Goal: Information Seeking & Learning: Learn about a topic

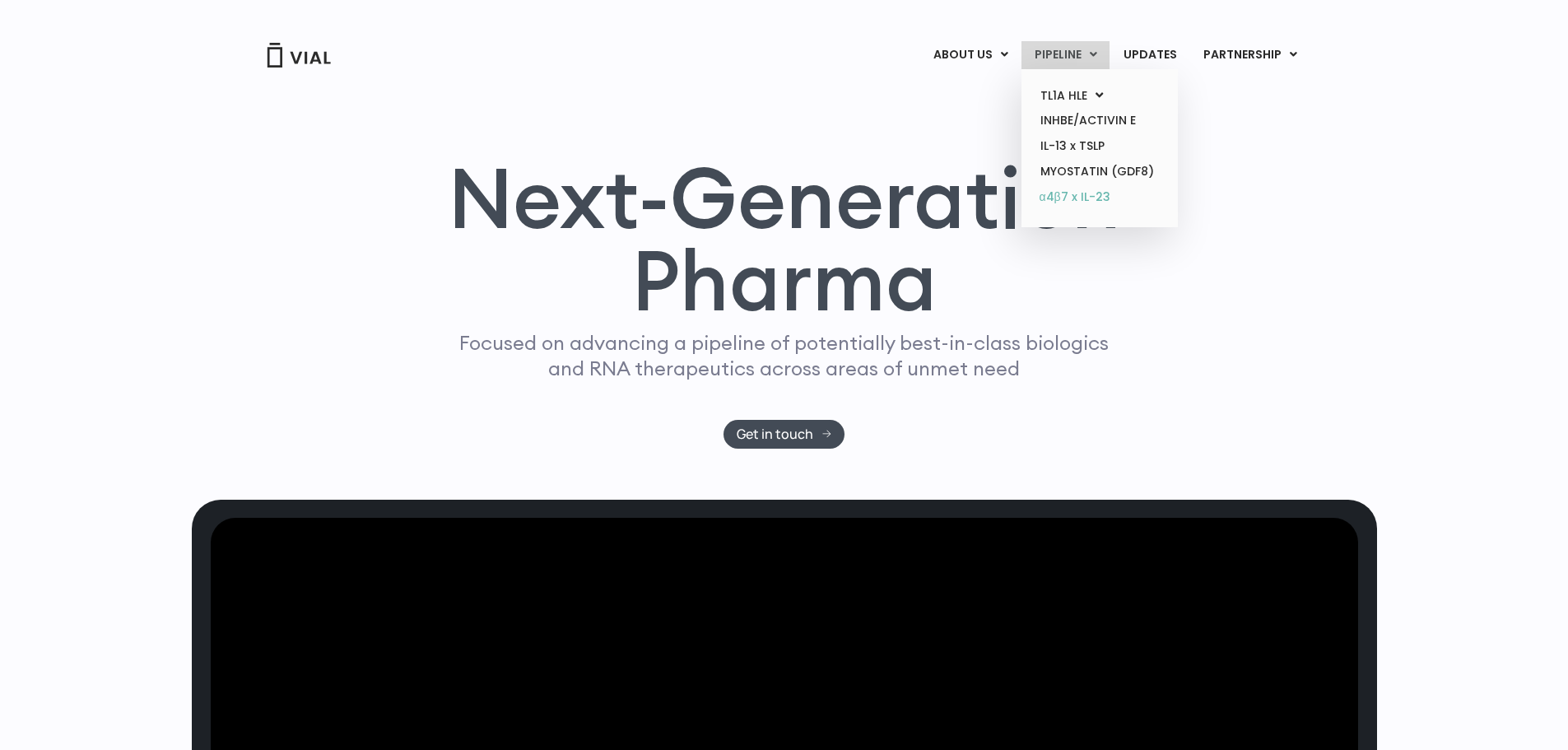
click at [1087, 192] on link "α4β7 x IL-23" at bounding box center [1099, 197] width 144 height 26
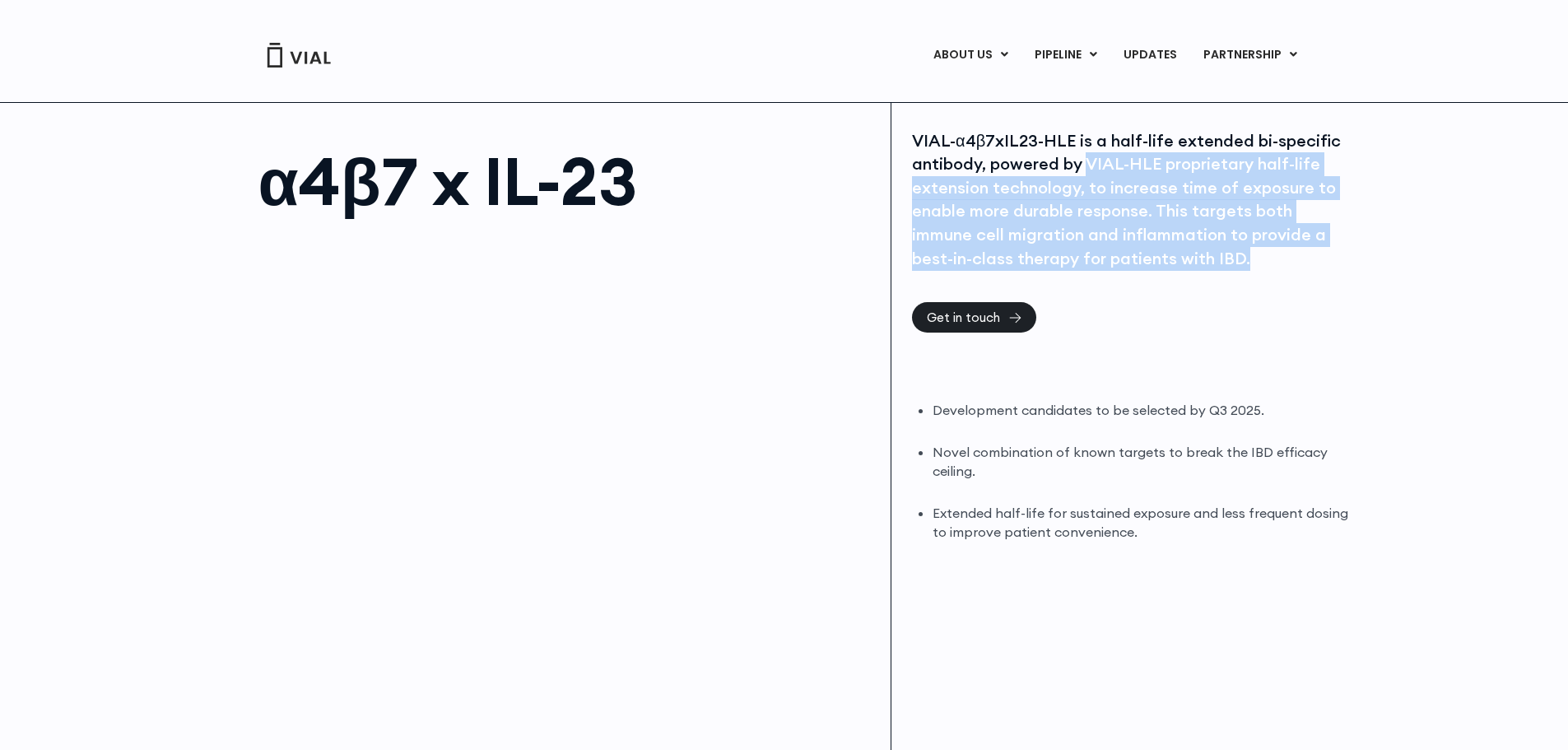
drag, startPoint x: 1089, startPoint y: 168, endPoint x: 1262, endPoint y: 262, distance: 196.9
click at [1262, 262] on div "VIAL-α4β7xIL23-HLE is a half-life extended bi-specific antibody, powered by VIA…" at bounding box center [1132, 199] width 440 height 141
click at [1307, 268] on div "VIAL-α4β7xIL23-HLE is a half-life extended bi-specific antibody, powered by VIA…" at bounding box center [1132, 199] width 440 height 141
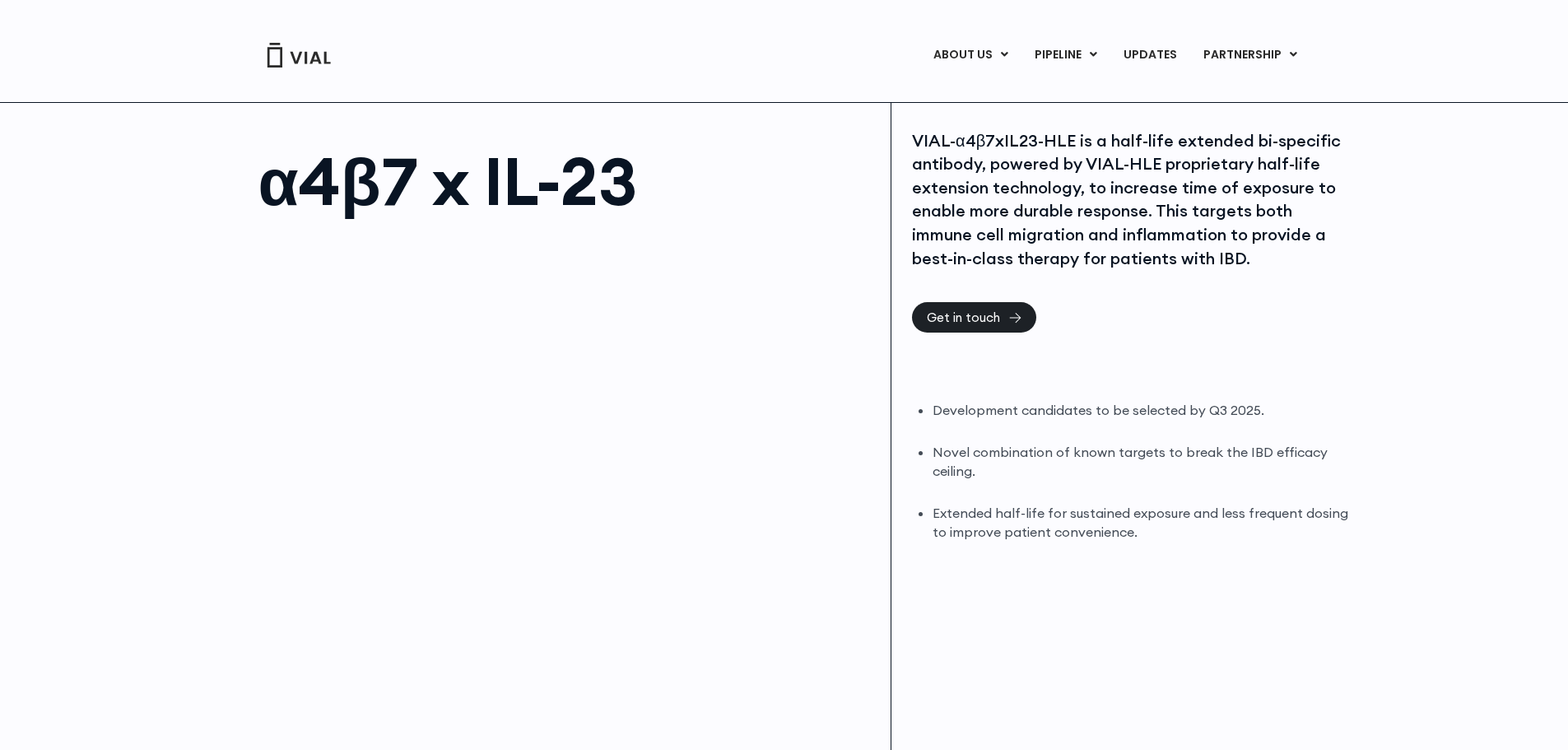
click at [186, 392] on div "α4β7 x IL-23 VIAL-α4β7xIL23-HLE is a half-life extended bi-specific antibody, p…" at bounding box center [784, 478] width 1568 height 752
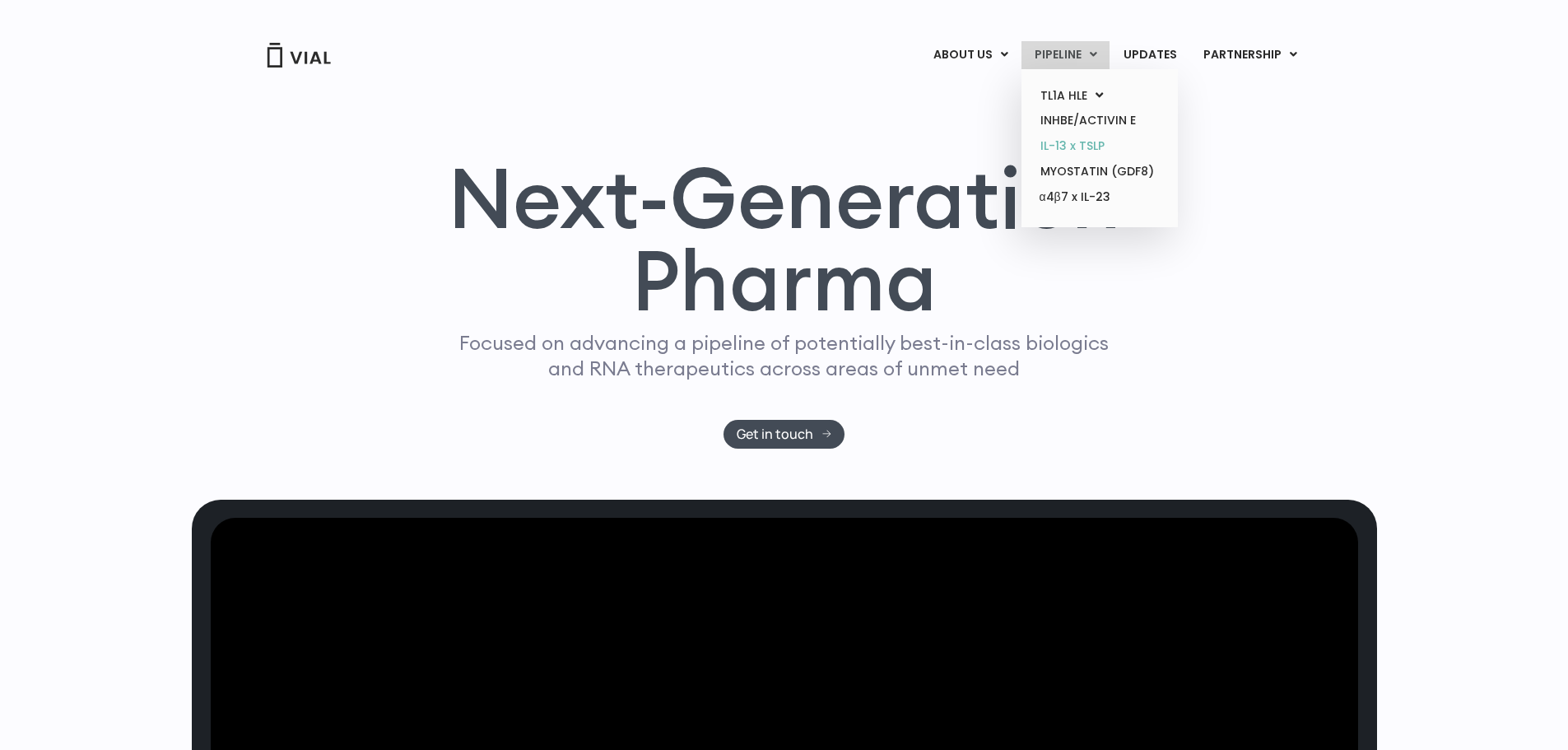
click at [1094, 140] on link "IL-13 x TSLP" at bounding box center [1099, 146] width 144 height 25
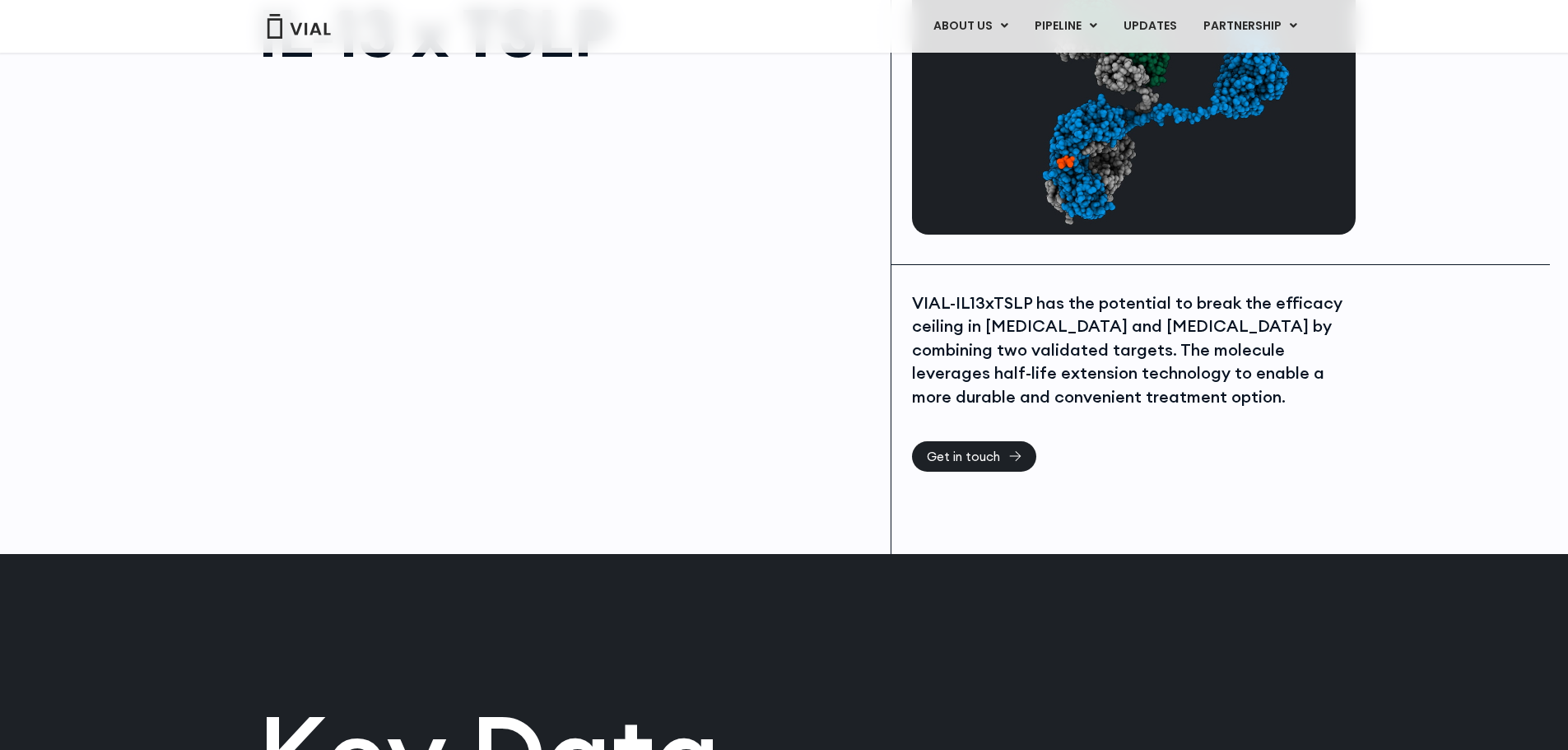
scroll to position [145, 0]
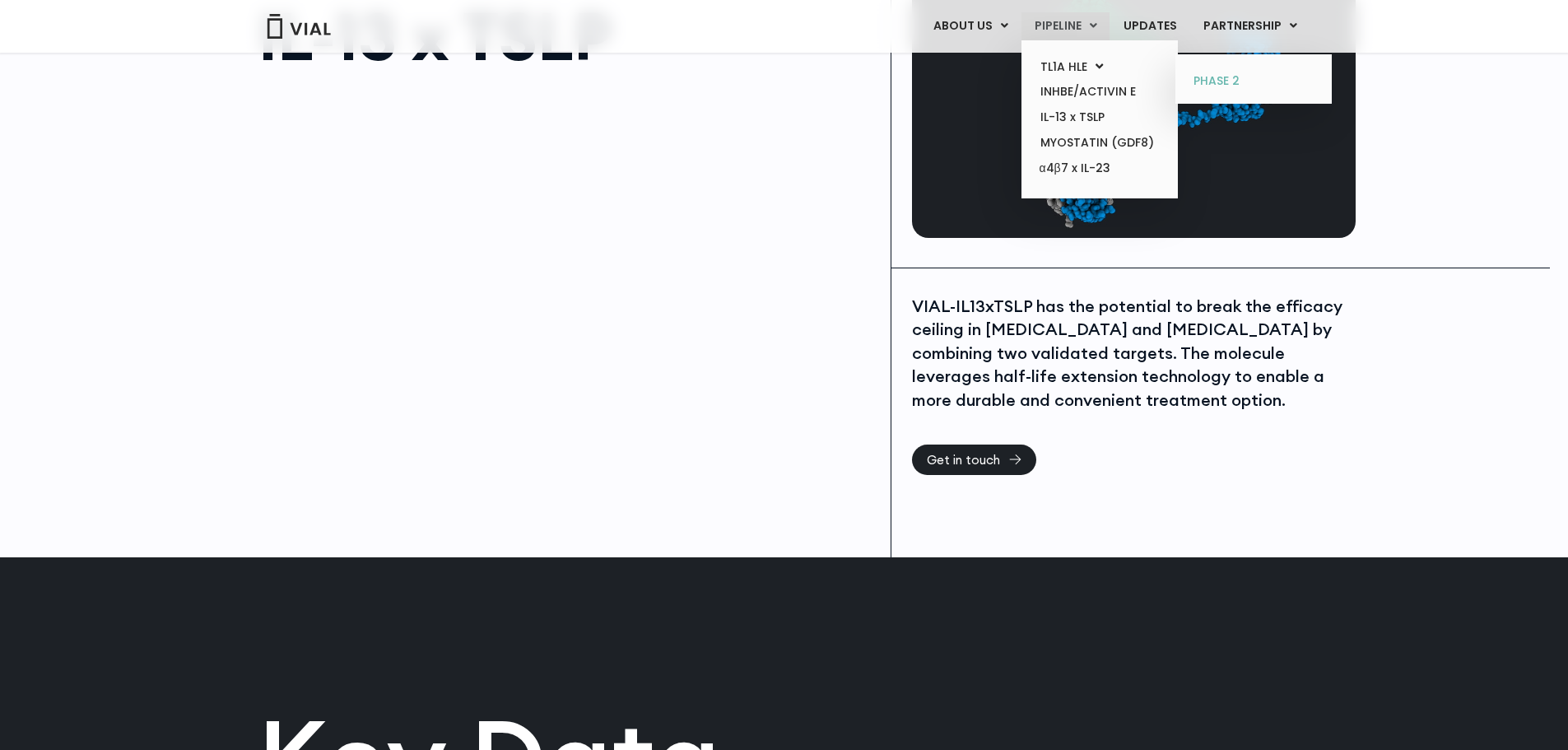
click at [1239, 84] on link "PHASE 2" at bounding box center [1254, 81] width 144 height 26
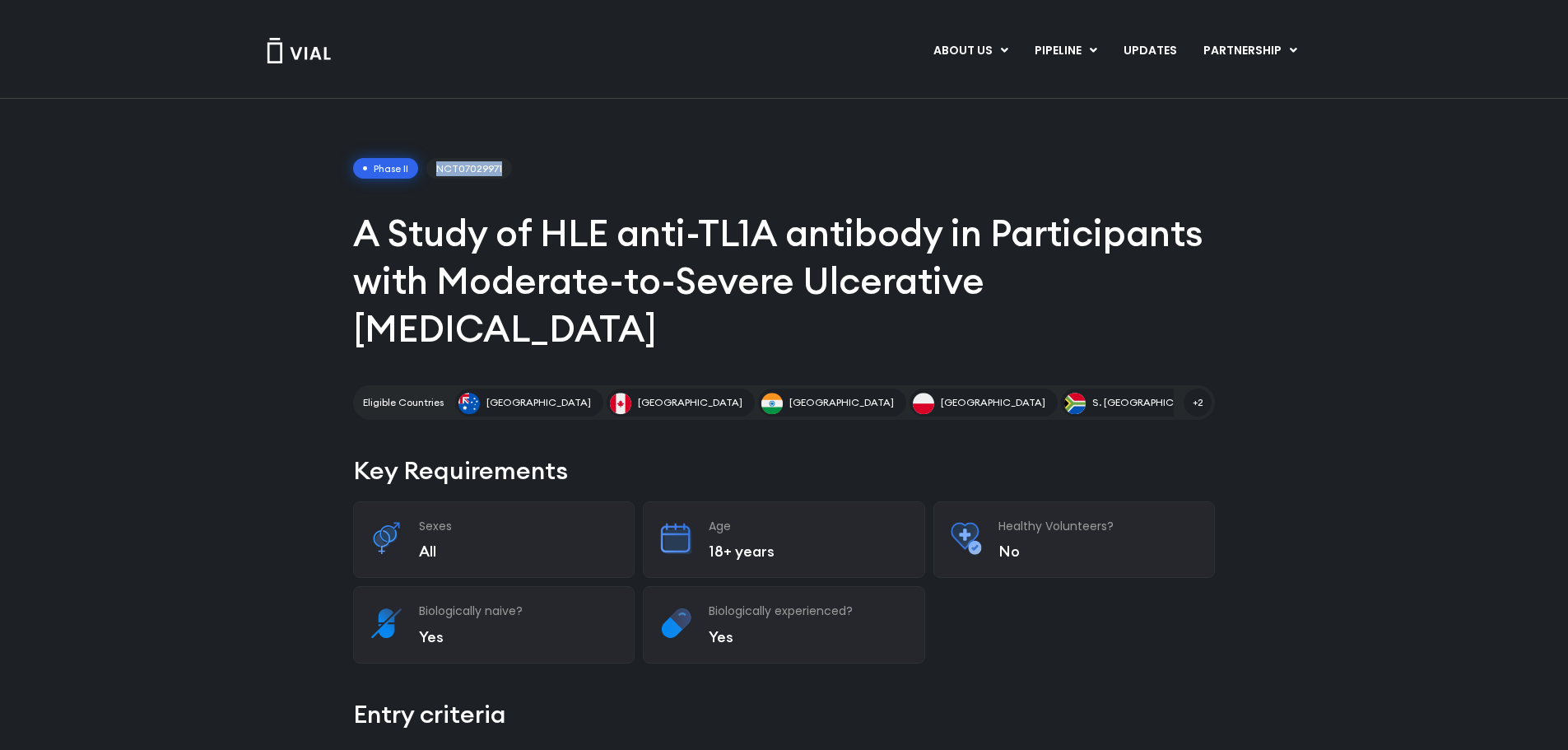
drag, startPoint x: 433, startPoint y: 166, endPoint x: 501, endPoint y: 166, distance: 68.0
click at [501, 166] on span "NCT07029971" at bounding box center [470, 168] width 86 height 22
copy span "NCT07029971"
click at [1203, 388] on span "+2" at bounding box center [1198, 402] width 28 height 28
click at [1165, 46] on link "UPDATES" at bounding box center [1150, 51] width 79 height 28
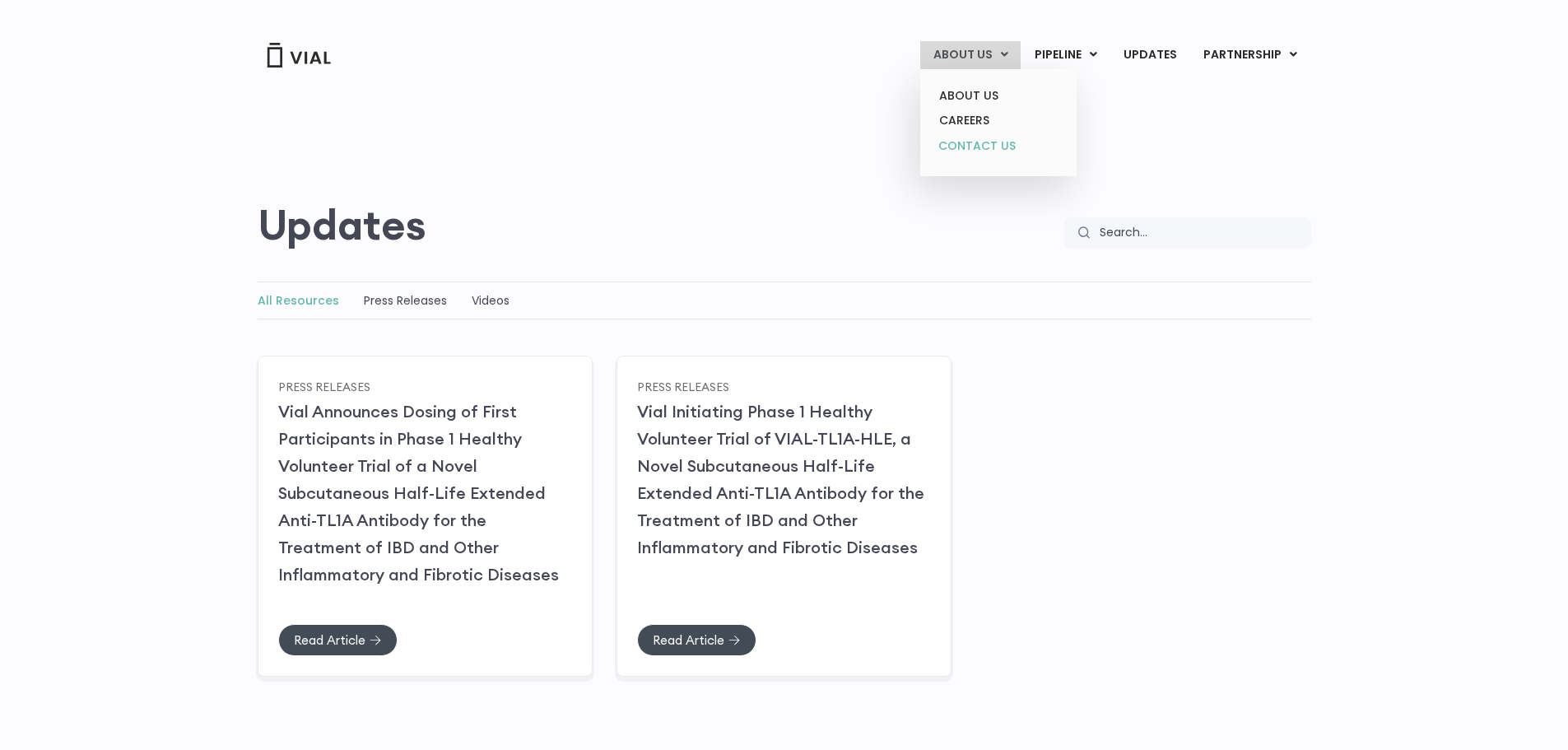
click at [971, 142] on link "CONTACT US" at bounding box center [998, 147] width 144 height 26
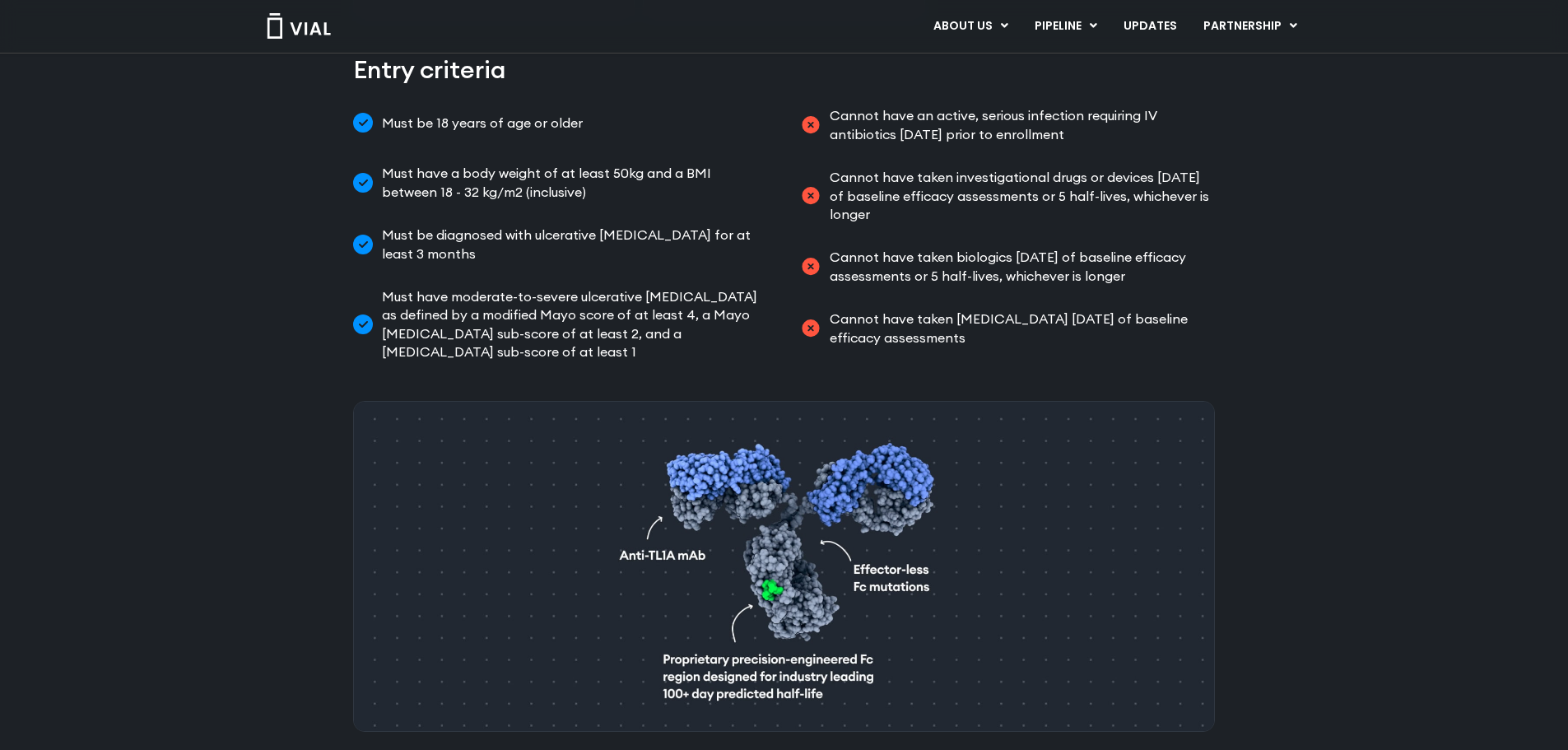
scroll to position [454, 0]
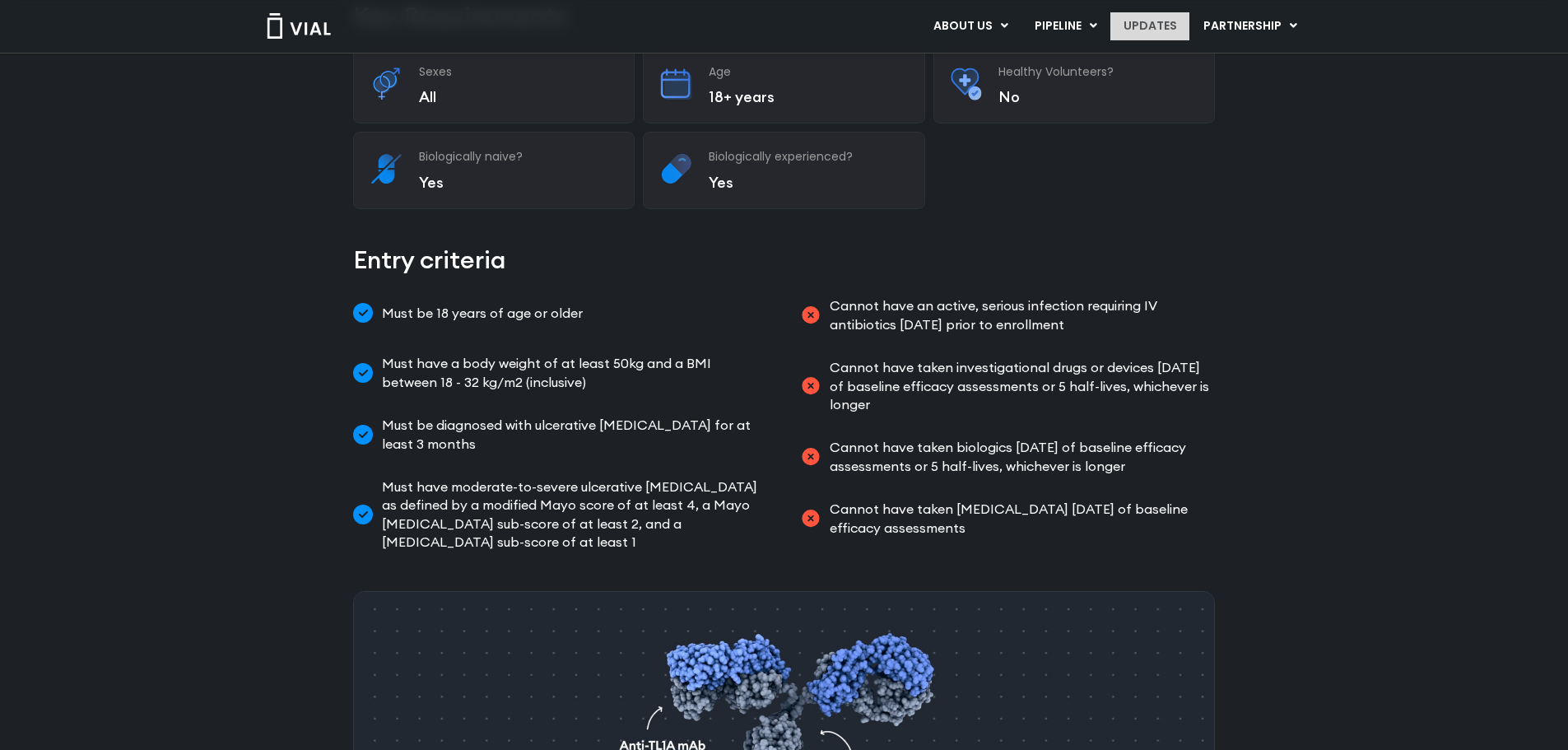
click at [1162, 31] on link "UPDATES" at bounding box center [1150, 26] width 79 height 28
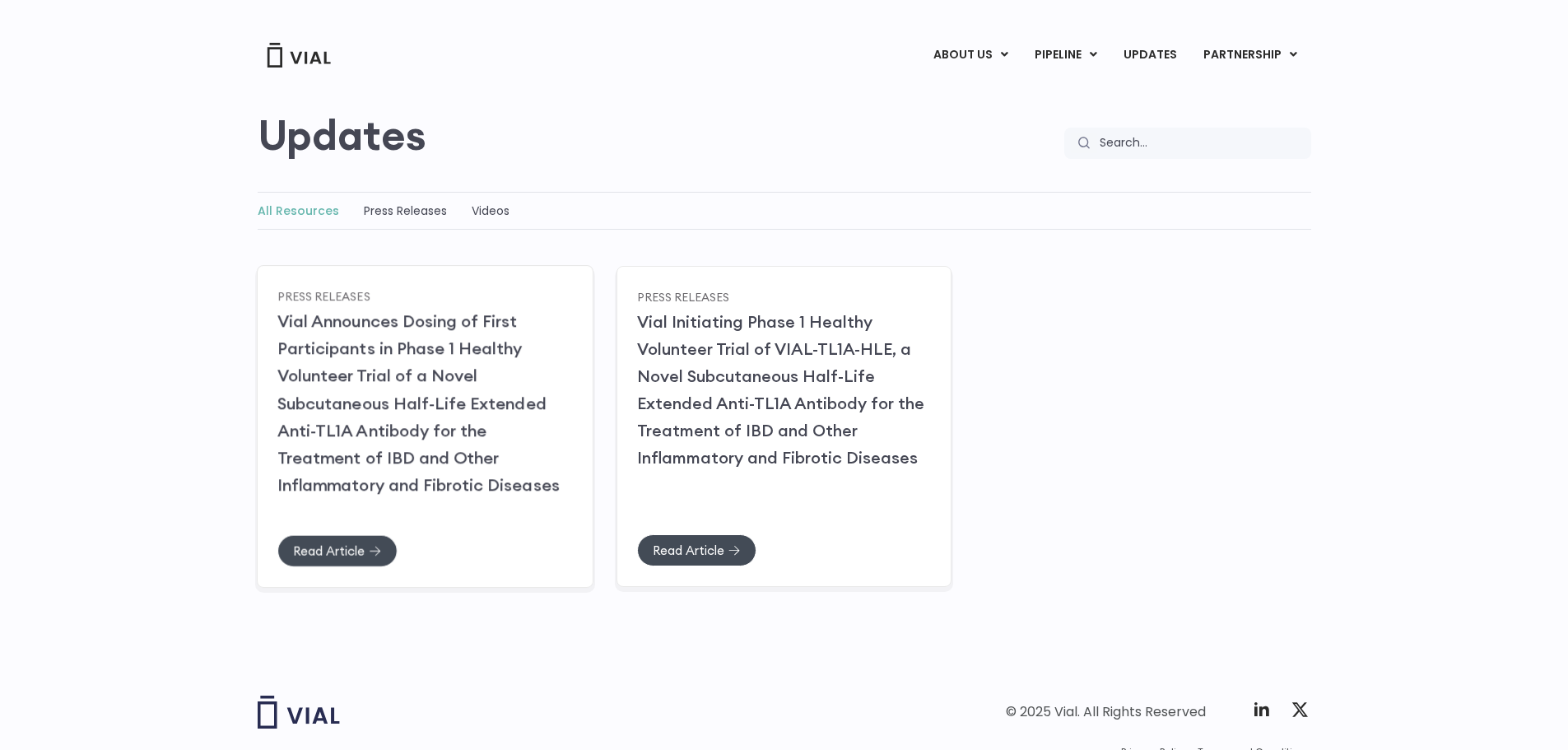
scroll to position [166, 0]
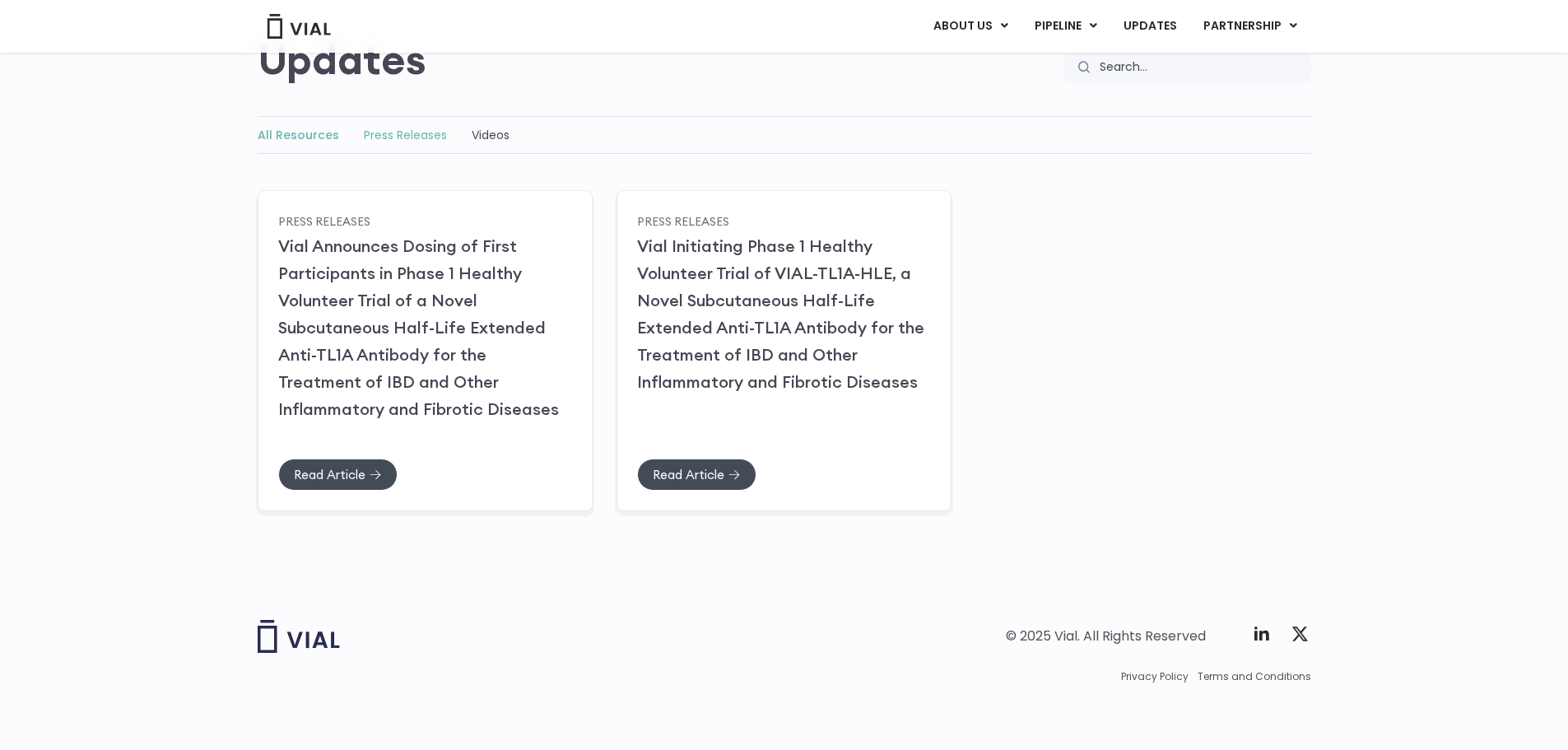
click at [402, 140] on link "Press Releases" at bounding box center [405, 136] width 83 height 17
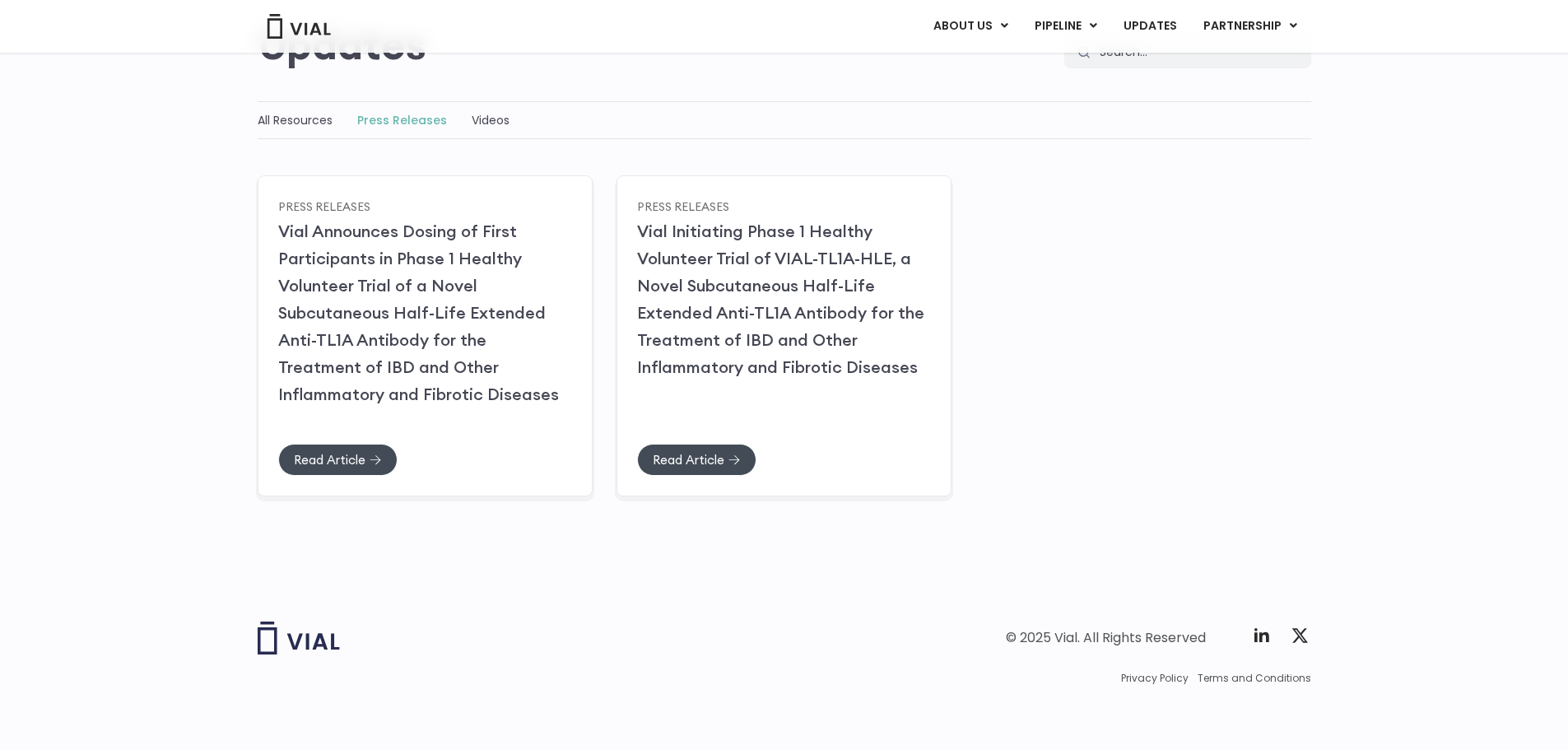
scroll to position [168, 0]
click at [772, 324] on h2 "Vial Initiating Phase 1 Healthy Volunteer Trial of VIAL-TL1A-HLE, a Novel Subcu…" at bounding box center [783, 296] width 295 height 164
click at [711, 452] on span "Read Article" at bounding box center [688, 457] width 72 height 12
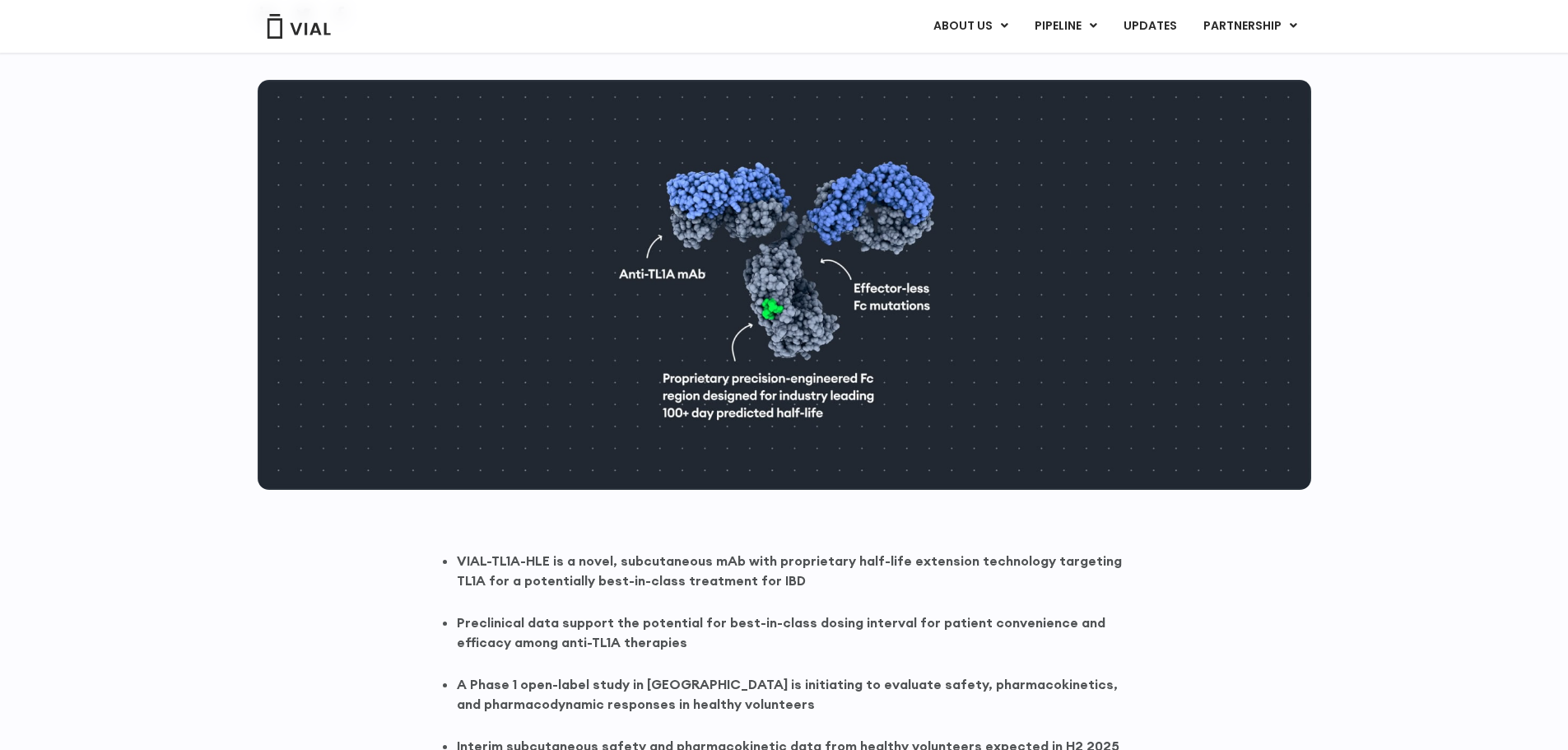
scroll to position [1097, 0]
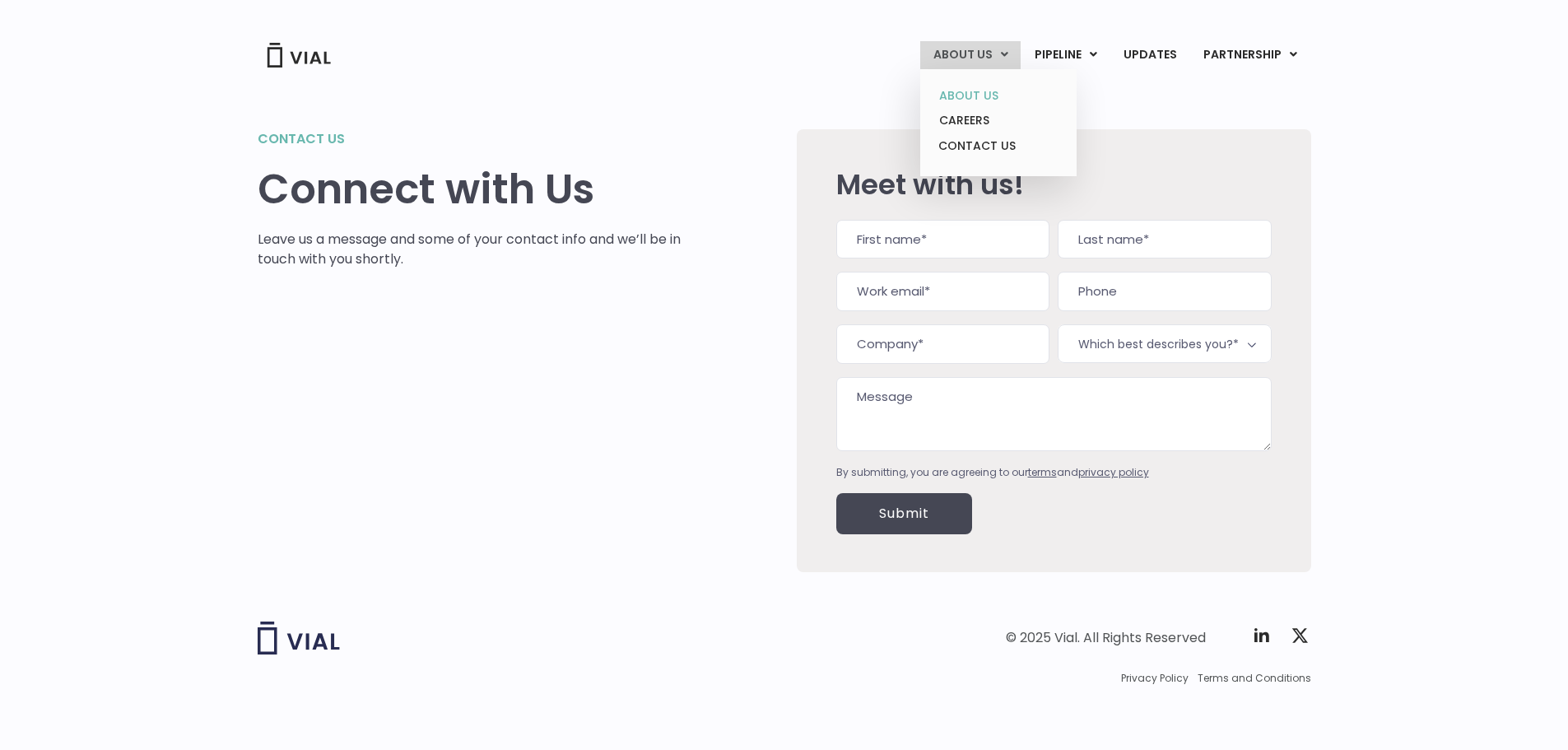
click at [981, 96] on link "ABOUT US" at bounding box center [998, 95] width 144 height 25
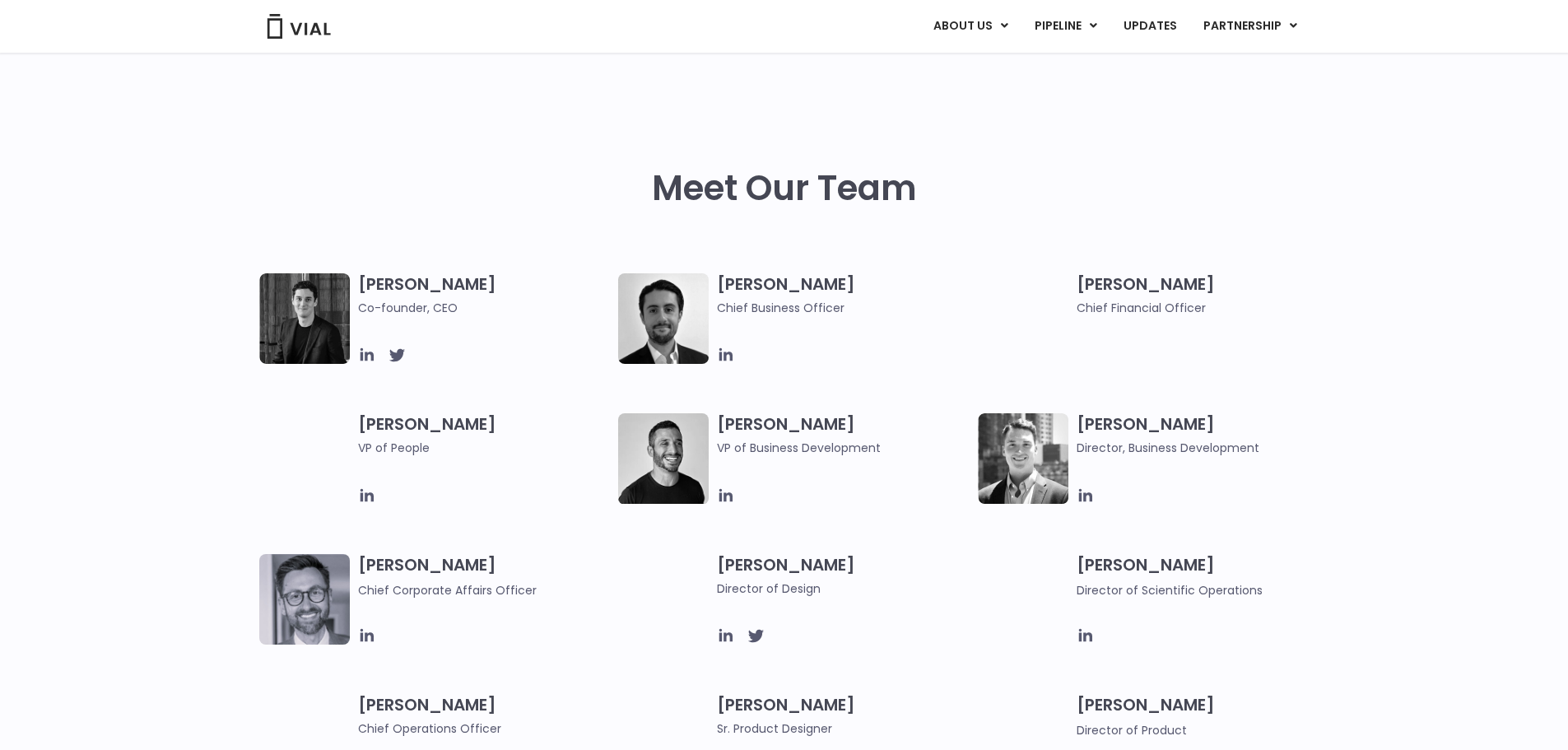
scroll to position [823, 0]
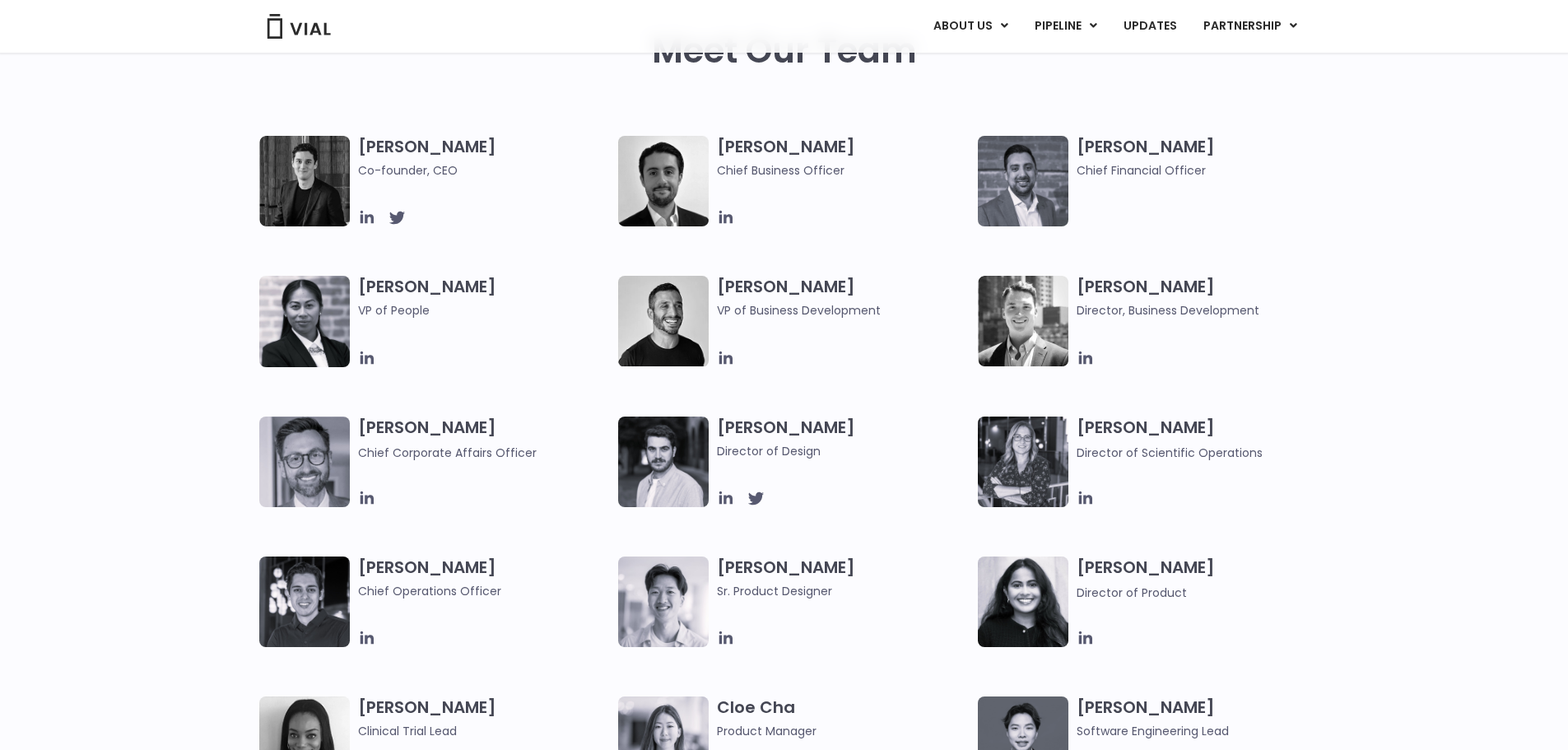
click at [1343, 266] on div "Simon Burns Co-founder, CEO Max James Chief Business Officer Samir Meghji Chief…" at bounding box center [784, 485] width 1568 height 700
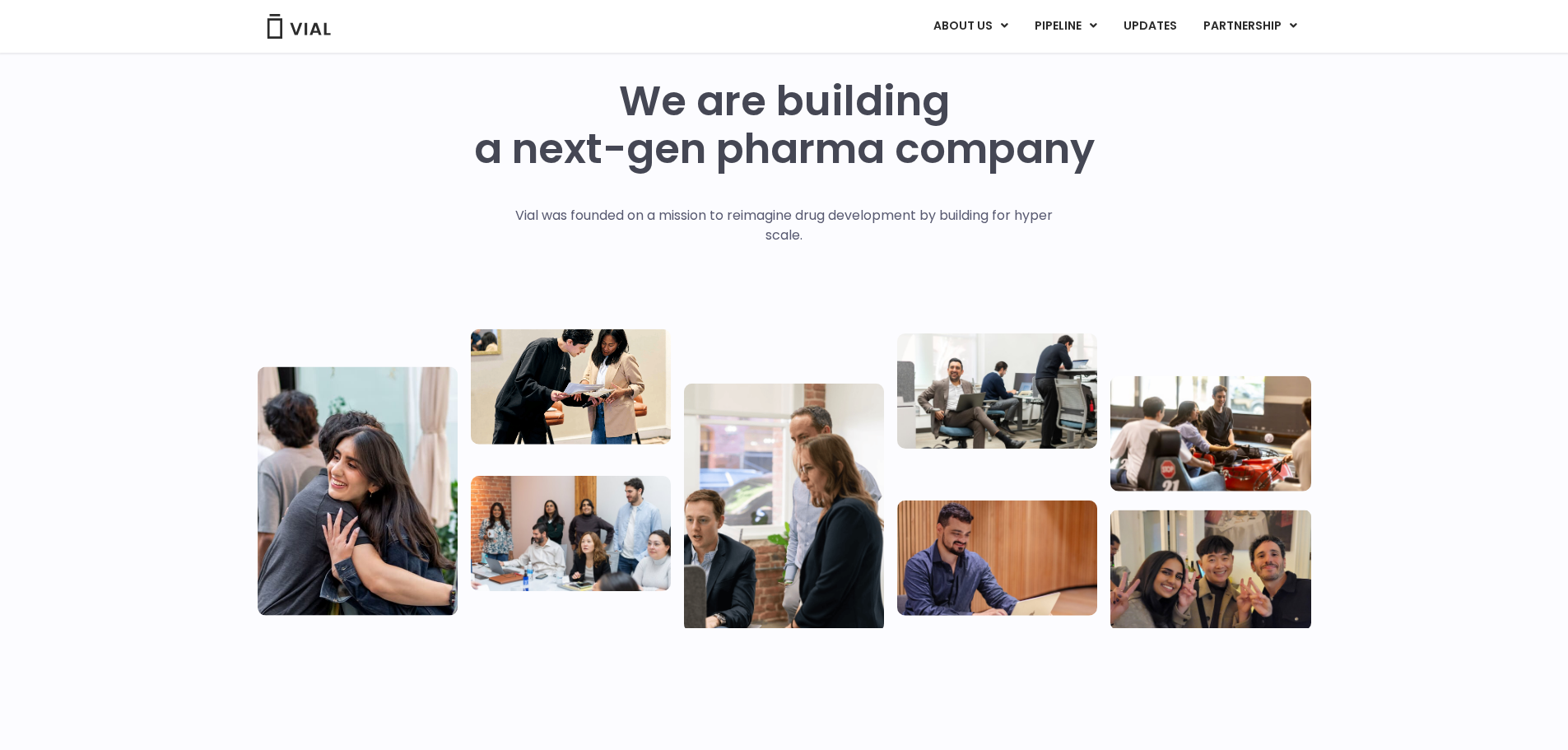
scroll to position [31, 0]
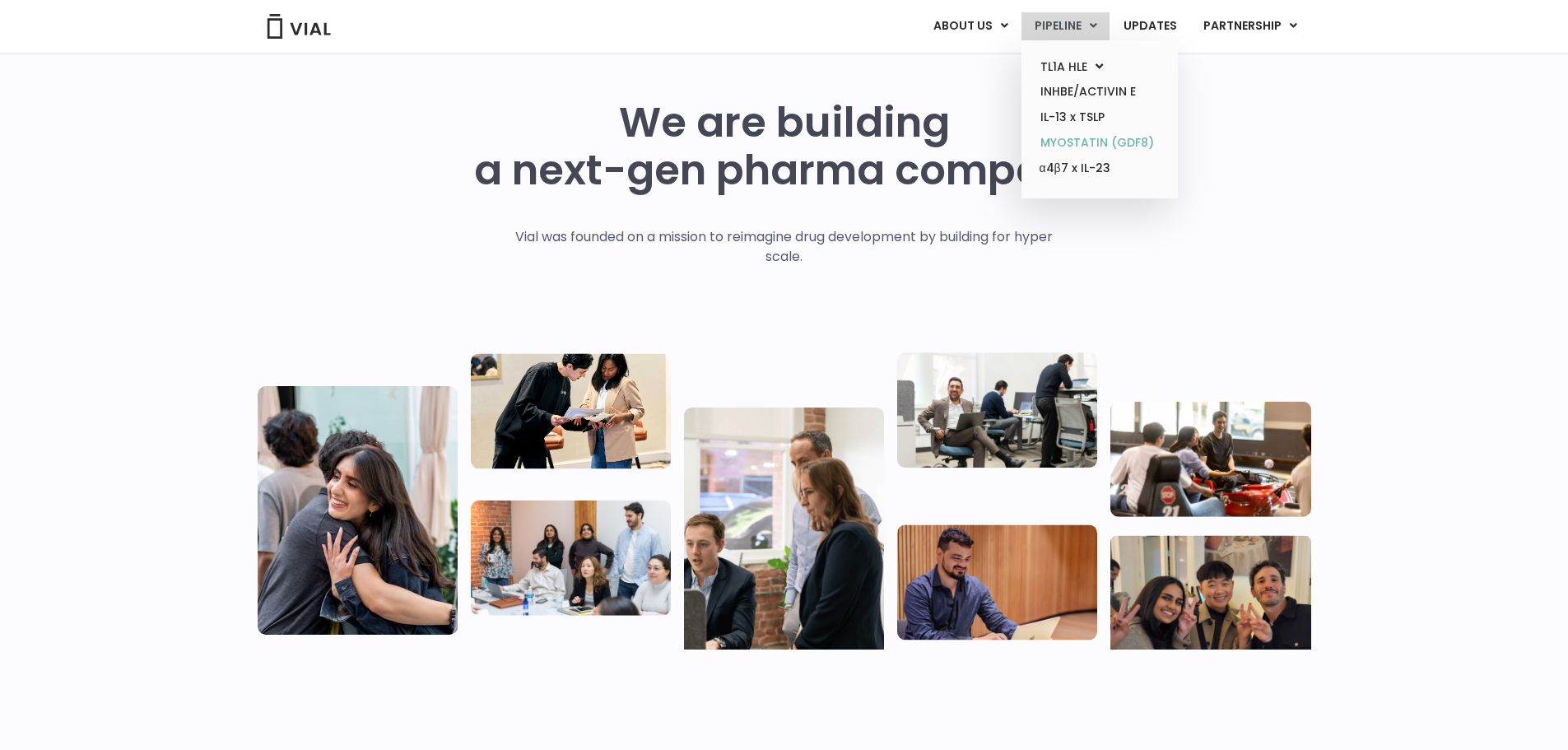
click at [1090, 143] on link "MYOSTATIN (GDF8)" at bounding box center [1099, 142] width 144 height 25
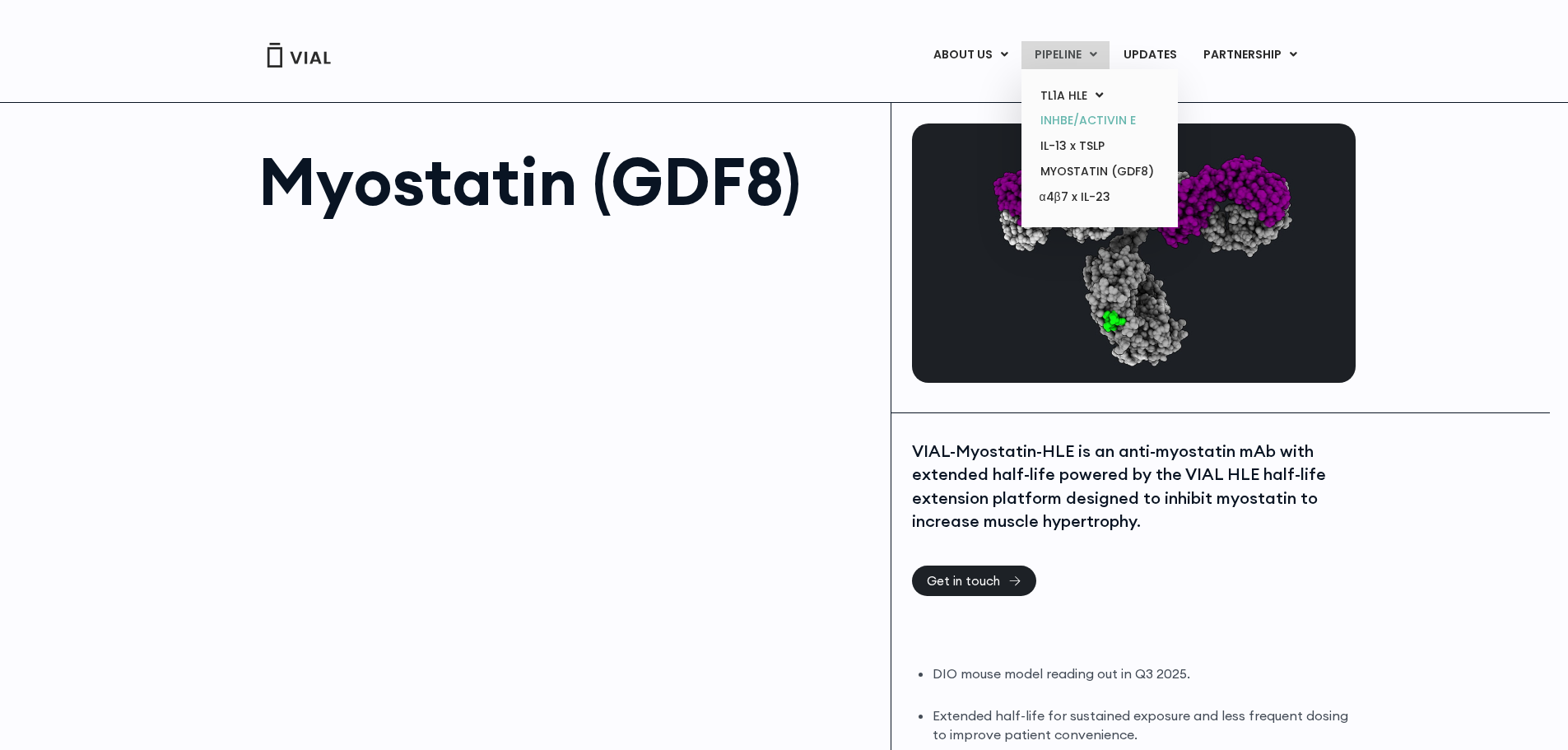
click at [1114, 117] on link "INHBE/ACTIVIN E" at bounding box center [1099, 120] width 144 height 25
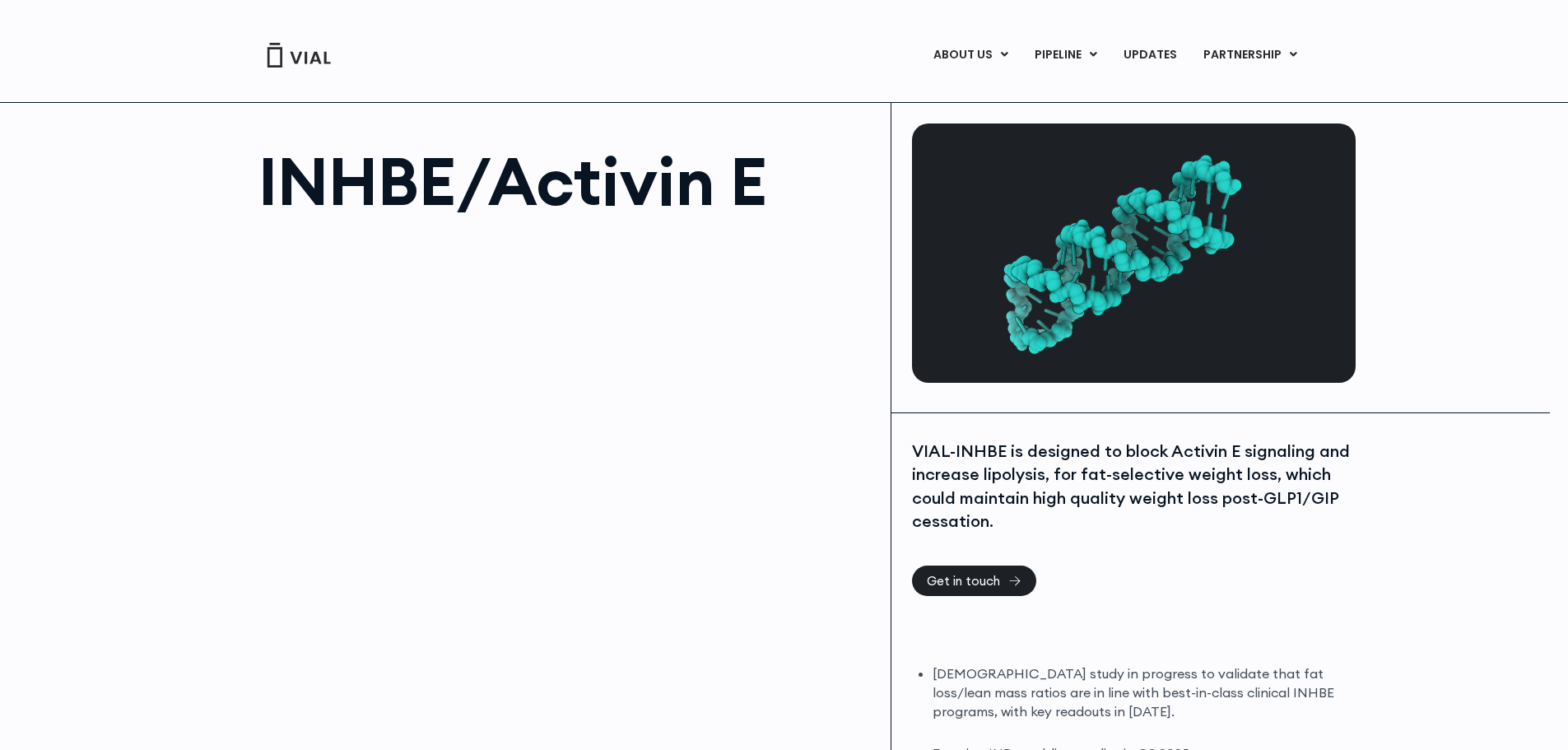
click at [1314, 421] on div "VIAL-INHBE is designed to block Activin E signaling and increase lipolysis, for…" at bounding box center [1134, 638] width 485 height 449
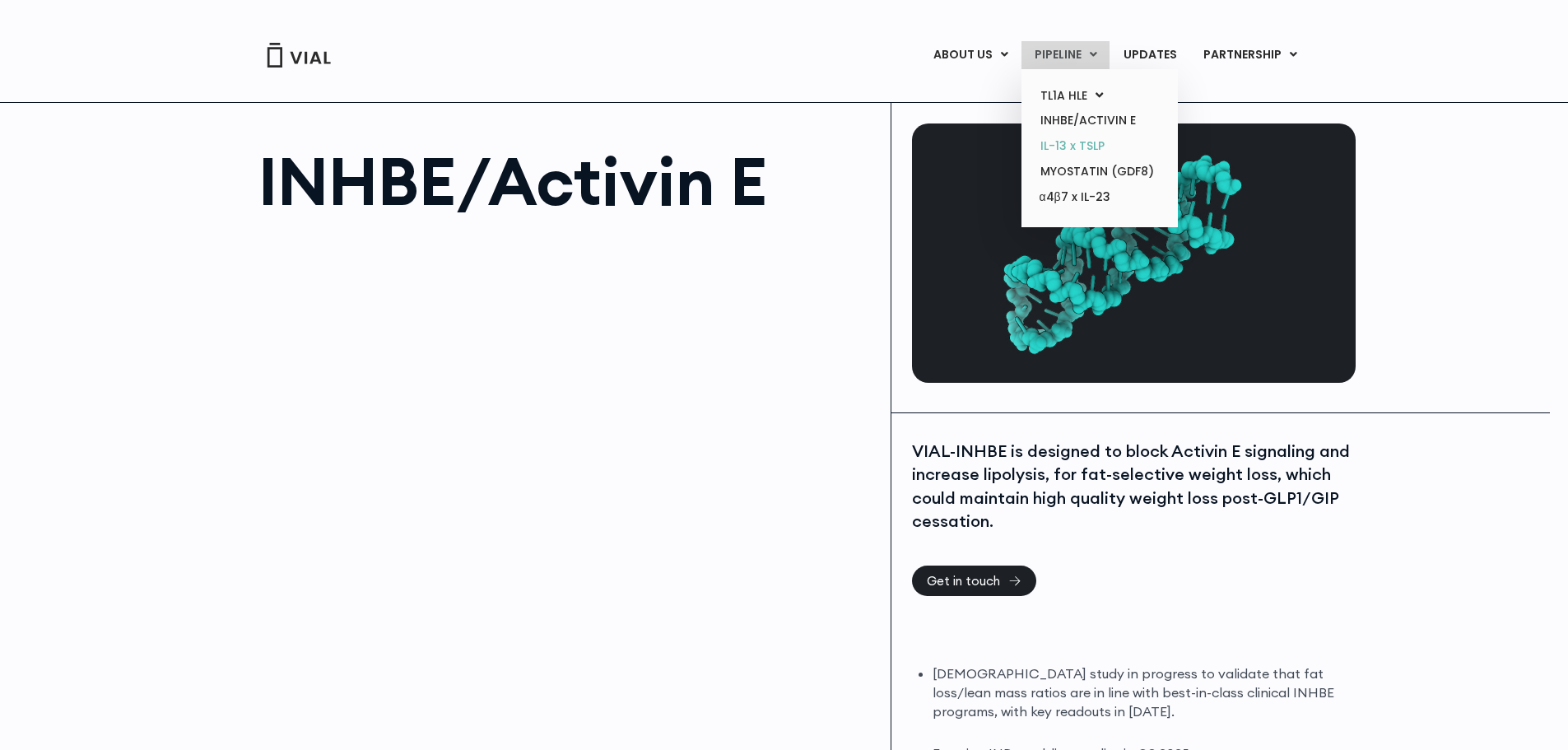
click at [1080, 153] on link "IL-13 x TSLP" at bounding box center [1099, 146] width 144 height 25
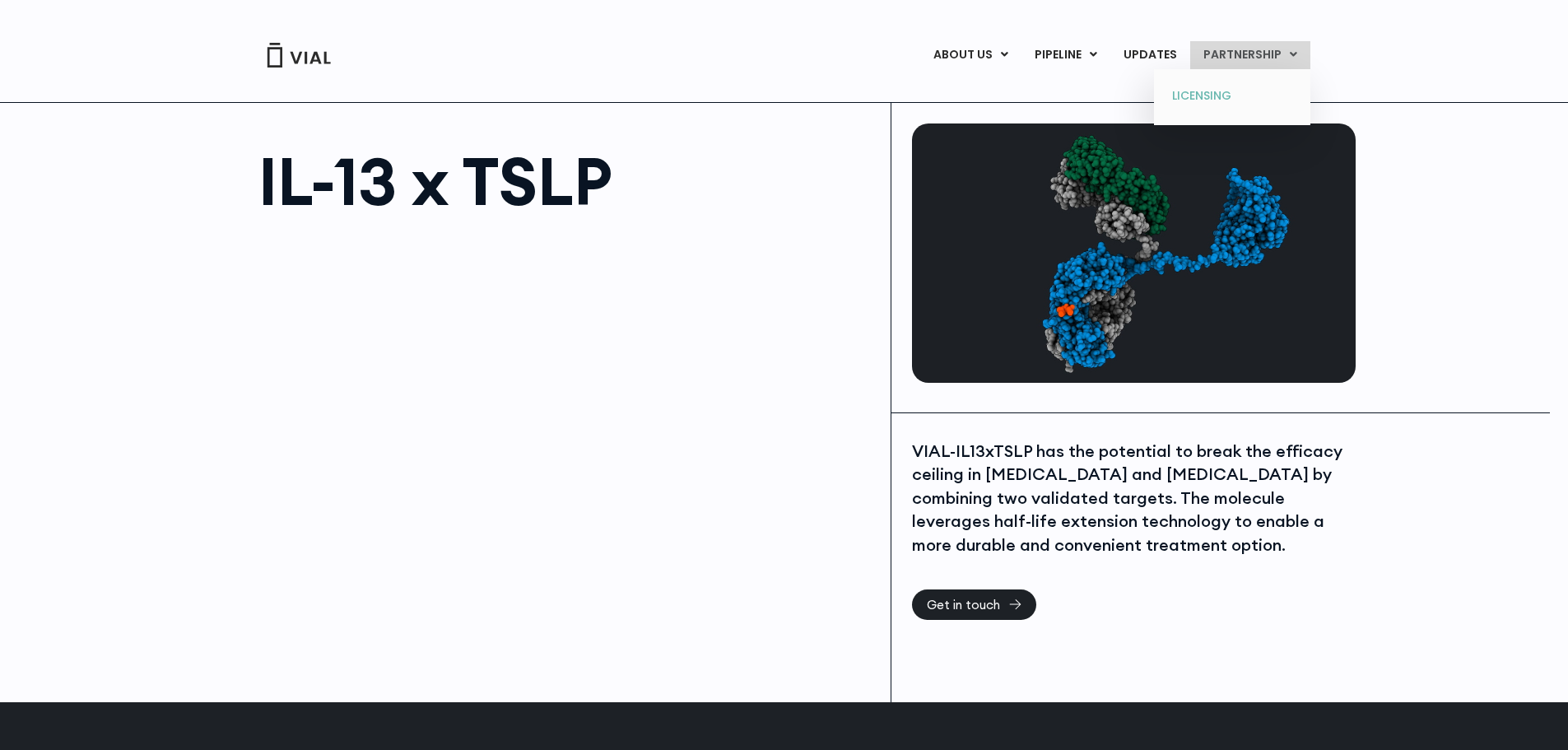
click at [1204, 94] on link "LICENSING" at bounding box center [1232, 96] width 144 height 26
